Goal: Information Seeking & Learning: Learn about a topic

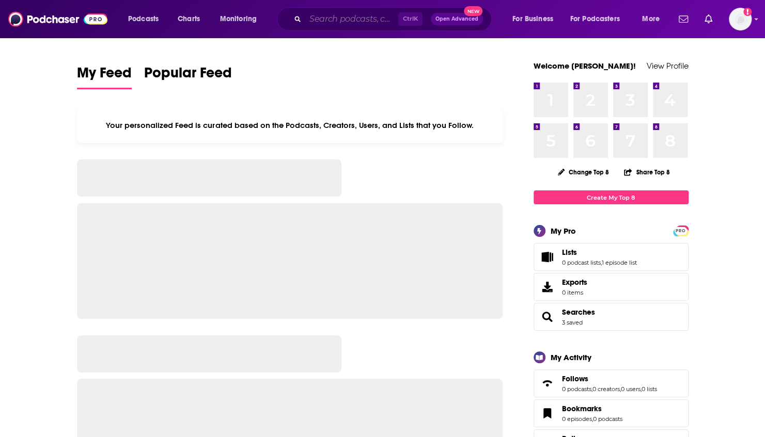
click at [331, 15] on input "Search podcasts, credits, & more..." at bounding box center [351, 19] width 93 height 17
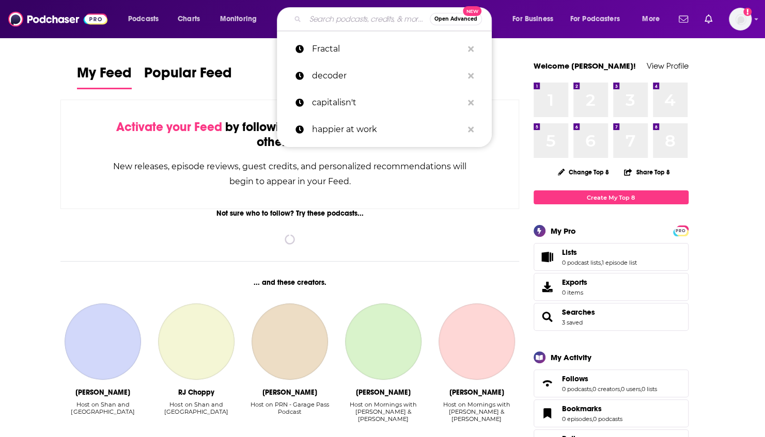
type input "s"
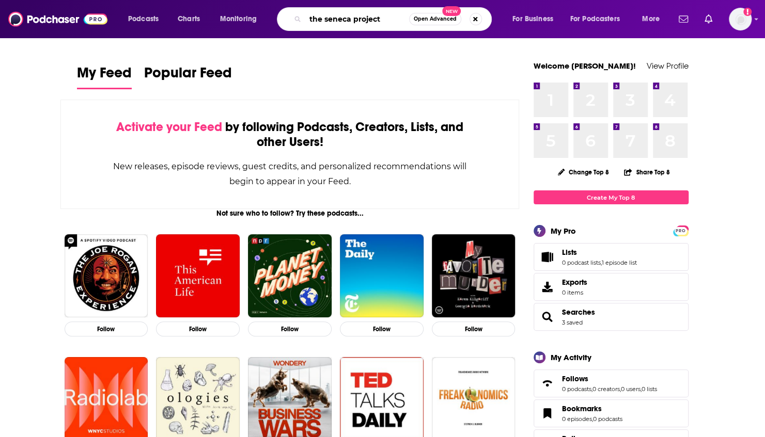
type input "the seneca project"
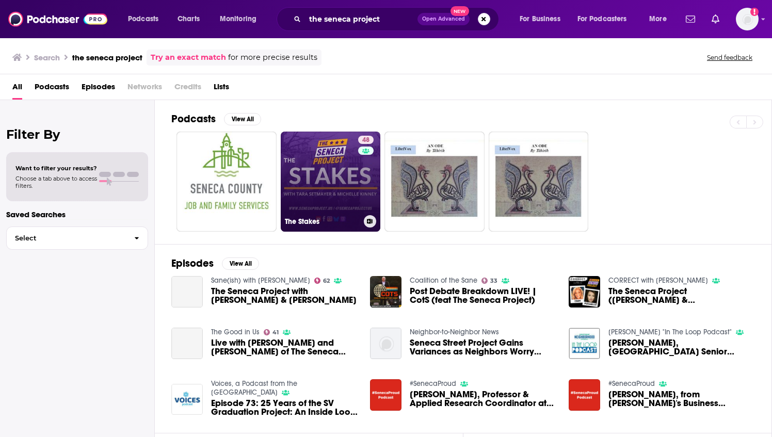
click at [328, 177] on link "48 The Stakes" at bounding box center [331, 182] width 100 height 100
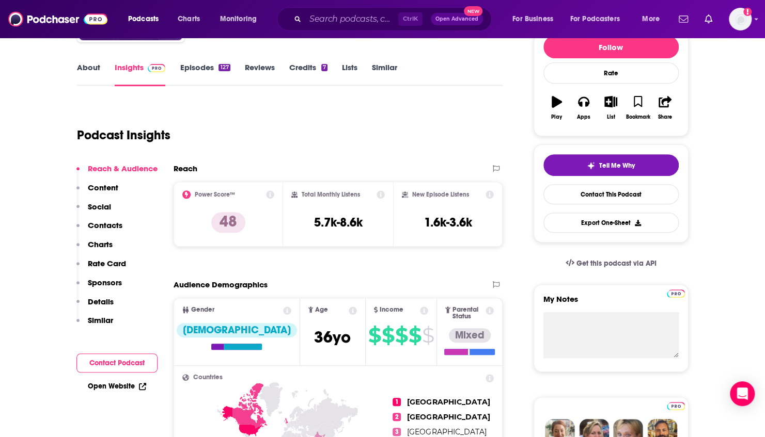
scroll to position [155, 0]
